Goal: Information Seeking & Learning: Check status

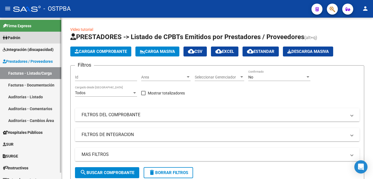
click at [25, 38] on link "Padrón" at bounding box center [30, 38] width 61 height 12
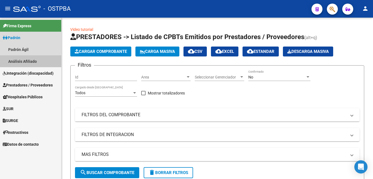
click at [27, 60] on link "Análisis Afiliado" at bounding box center [30, 61] width 61 height 12
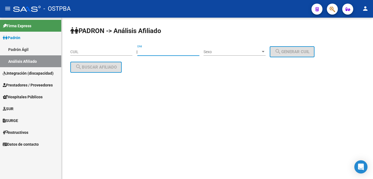
click at [170, 52] on input "DNI" at bounding box center [168, 51] width 62 height 5
type input "14195214"
click at [265, 51] on div at bounding box center [263, 51] width 3 height 1
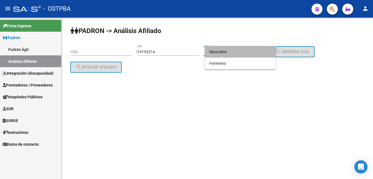
click at [227, 52] on span "Masculino" at bounding box center [240, 52] width 62 height 12
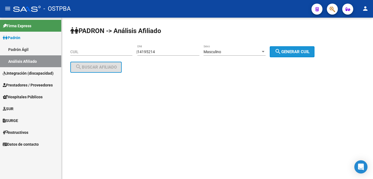
click at [306, 52] on span "search Generar CUIL" at bounding box center [292, 51] width 35 height 5
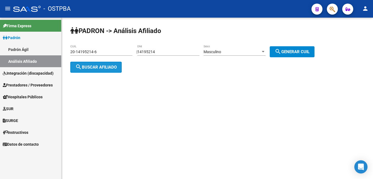
click at [99, 68] on span "search Buscar afiliado" at bounding box center [96, 67] width 42 height 5
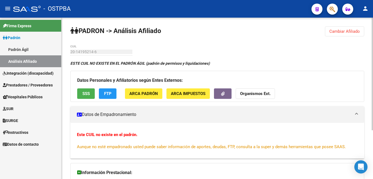
click at [337, 31] on span "Cambiar Afiliado" at bounding box center [345, 31] width 31 height 5
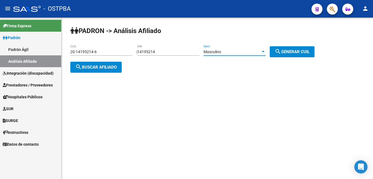
click at [265, 51] on div at bounding box center [263, 51] width 3 height 1
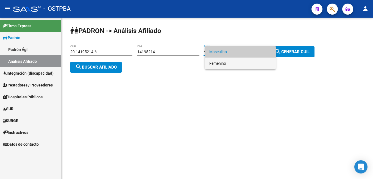
click at [231, 64] on span "Femenino" at bounding box center [240, 63] width 62 height 12
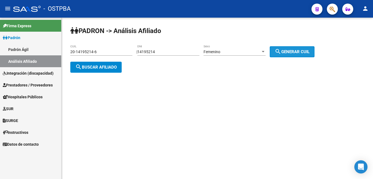
click at [288, 49] on span "search Generar CUIL" at bounding box center [292, 51] width 35 height 5
type input "27-14195214-0"
click at [103, 69] on button "search Buscar afiliado" at bounding box center [95, 67] width 51 height 11
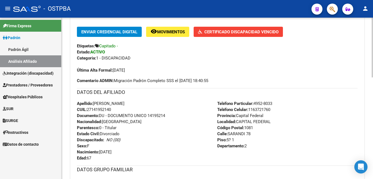
scroll to position [110, 0]
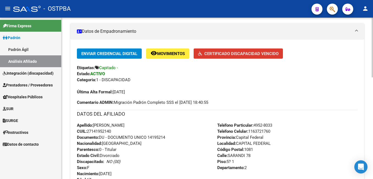
click at [250, 53] on span "Certificado Discapacidad Vencido" at bounding box center [241, 53] width 74 height 5
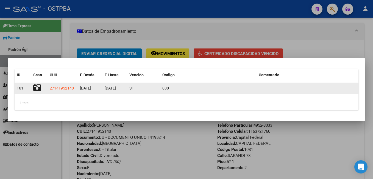
click at [37, 86] on icon at bounding box center [37, 88] width 8 height 8
click at [39, 89] on icon at bounding box center [37, 88] width 8 height 8
click at [35, 87] on icon at bounding box center [37, 88] width 8 height 8
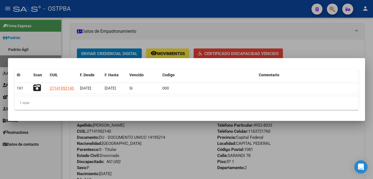
click at [194, 23] on div at bounding box center [186, 89] width 373 height 179
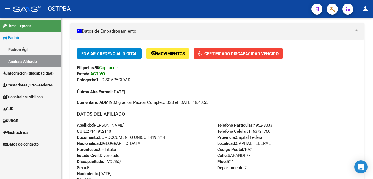
click at [28, 47] on link "Padrón Ágil" at bounding box center [30, 49] width 61 height 12
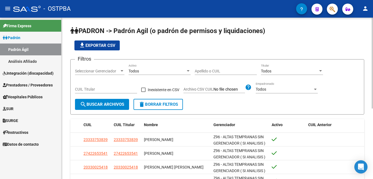
click at [214, 73] on input "Apellido o CUIL" at bounding box center [226, 71] width 62 height 5
click at [122, 71] on div at bounding box center [122, 70] width 3 height 1
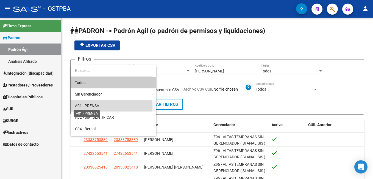
click at [88, 107] on span "A01 - PRENSA" at bounding box center [87, 105] width 24 height 4
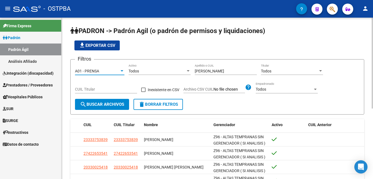
click at [104, 105] on span "search Buscar Archivos" at bounding box center [102, 104] width 44 height 5
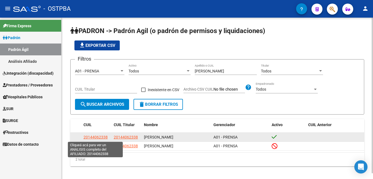
click at [98, 138] on span "20144062338" at bounding box center [96, 137] width 24 height 4
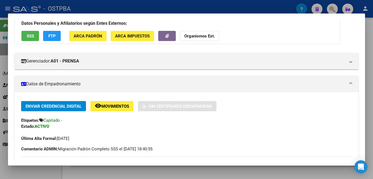
scroll to position [27, 0]
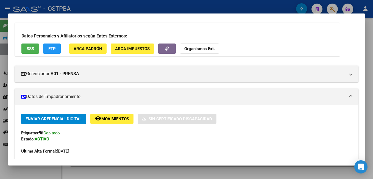
click at [369, 45] on div at bounding box center [186, 89] width 373 height 179
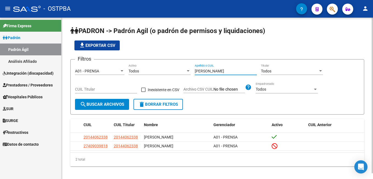
drag, startPoint x: 216, startPoint y: 71, endPoint x: 174, endPoint y: 70, distance: 42.1
click at [174, 70] on div "Filtros A01 - PRENSA Seleccionar Gerenciador Todos Activo [PERSON_NAME] Apellid…" at bounding box center [217, 81] width 285 height 35
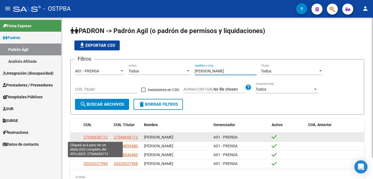
type input "[PERSON_NAME]"
click at [95, 137] on span "27046656712" at bounding box center [96, 137] width 24 height 4
type textarea "27046656712"
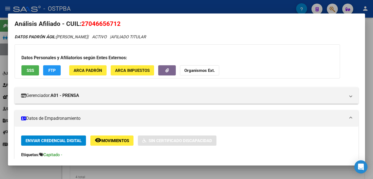
scroll to position [0, 0]
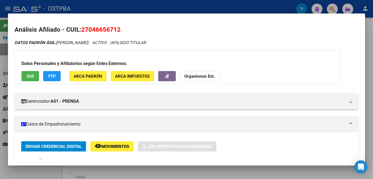
click at [114, 8] on div at bounding box center [186, 89] width 373 height 179
